Goal: Information Seeking & Learning: Learn about a topic

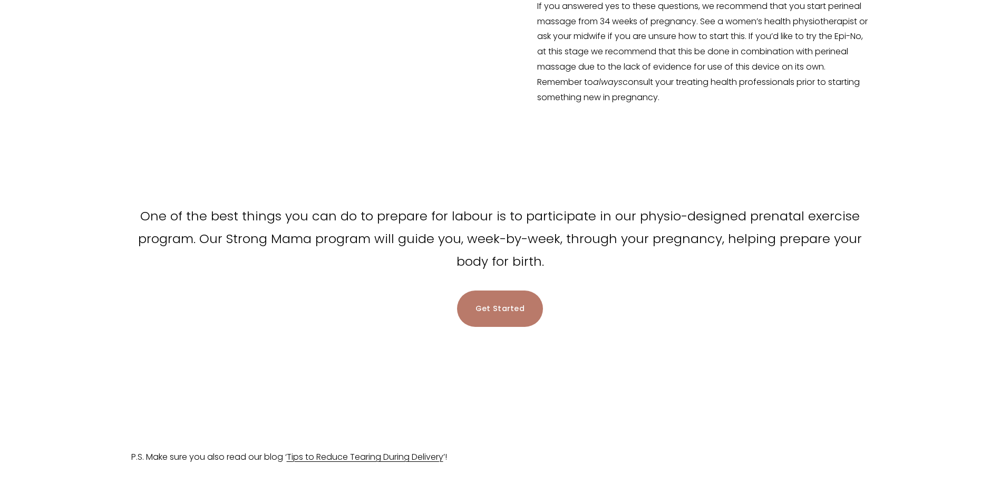
scroll to position [2030, 0]
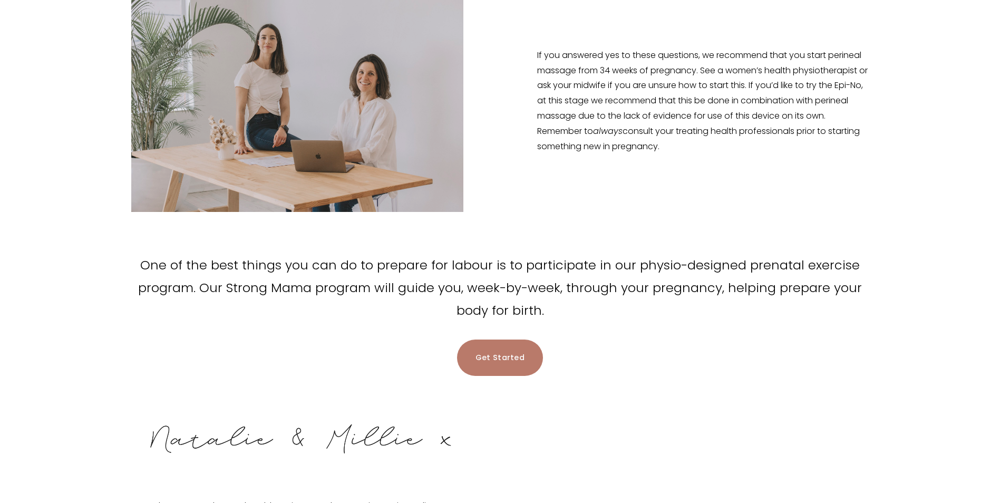
drag, startPoint x: 489, startPoint y: 354, endPoint x: 756, endPoint y: 336, distance: 268.4
click at [772, 339] on div "Get Started" at bounding box center [500, 357] width 738 height 36
click at [513, 354] on link "Get Started" at bounding box center [500, 357] width 86 height 36
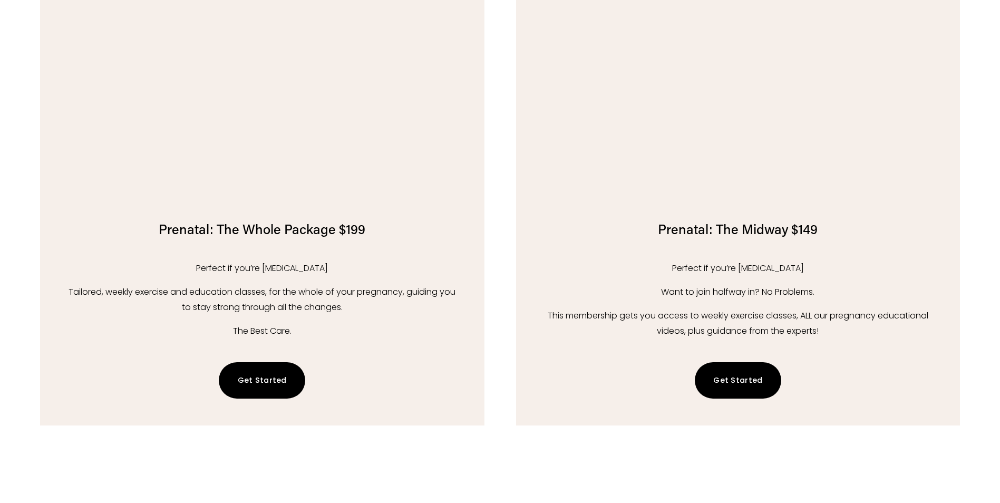
scroll to position [1792, 0]
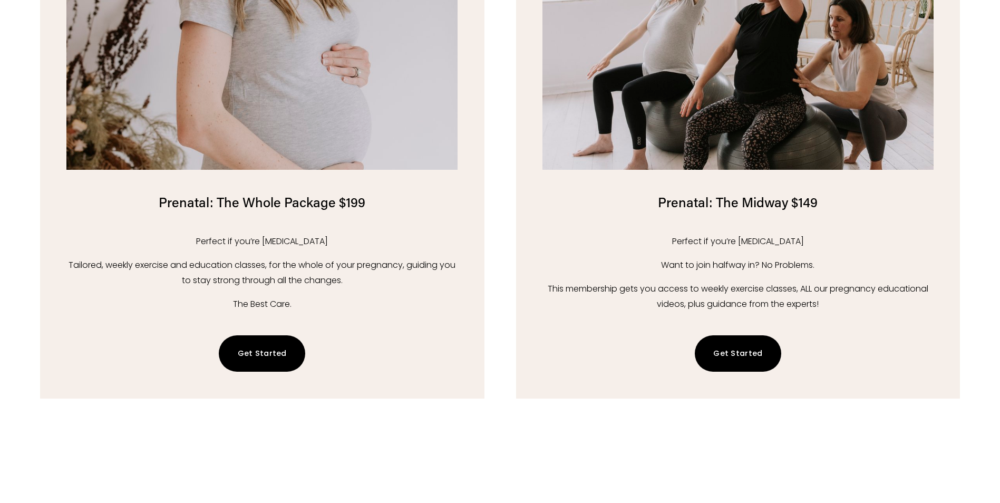
click at [735, 356] on link "Get Started" at bounding box center [738, 353] width 86 height 36
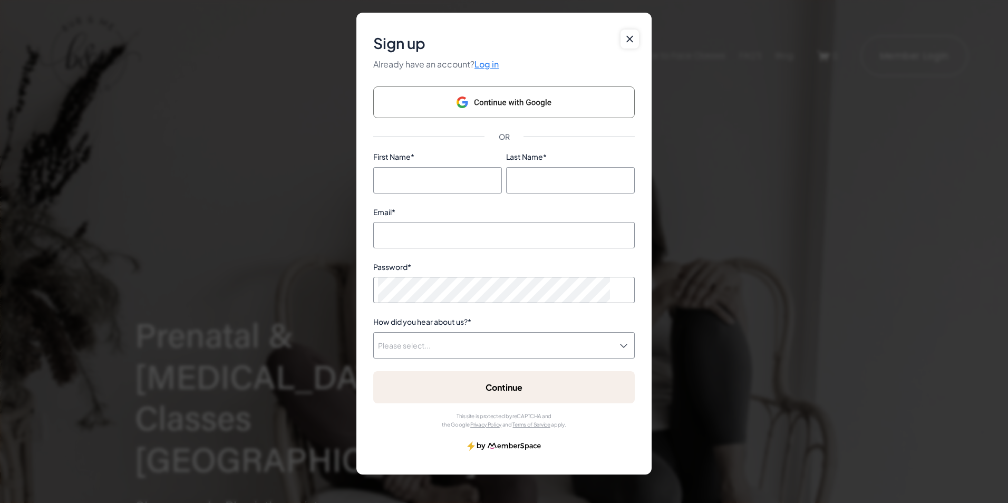
click at [629, 38] on icon at bounding box center [630, 39] width 8 height 11
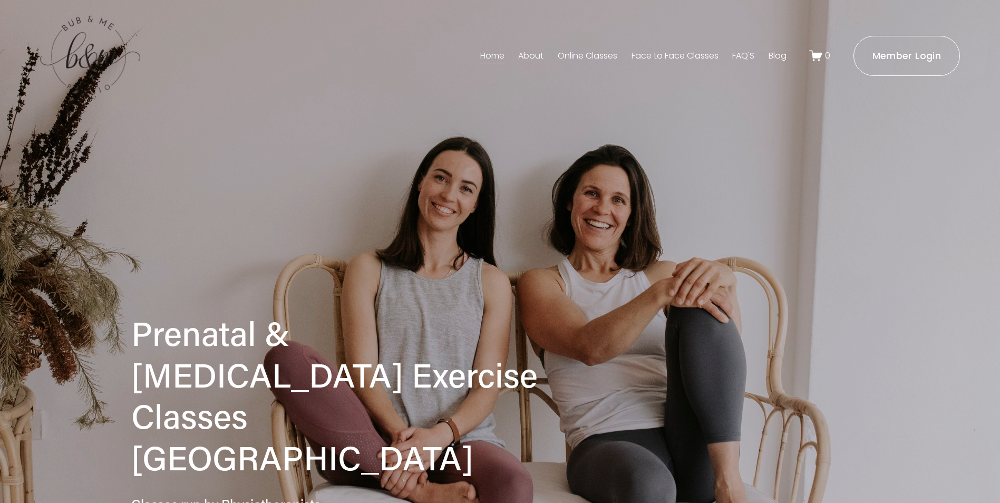
click at [610, 54] on link "Online Classes" at bounding box center [588, 55] width 60 height 17
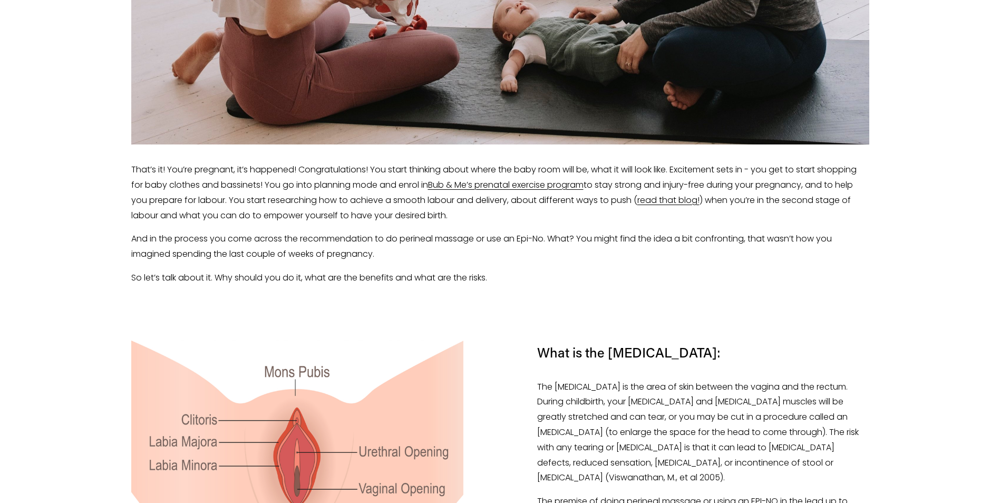
scroll to position [607, 0]
